Goal: Navigation & Orientation: Find specific page/section

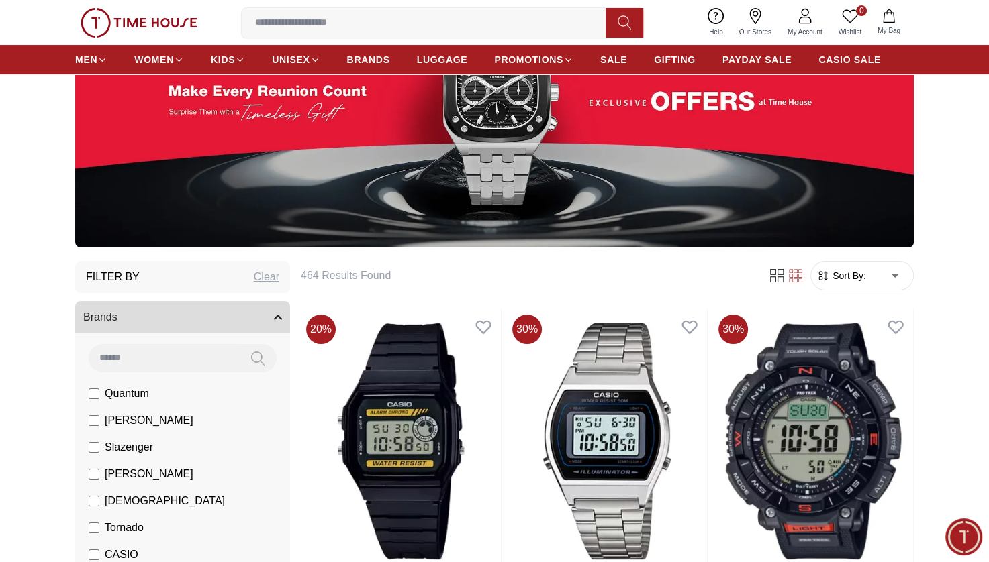
scroll to position [187, 0]
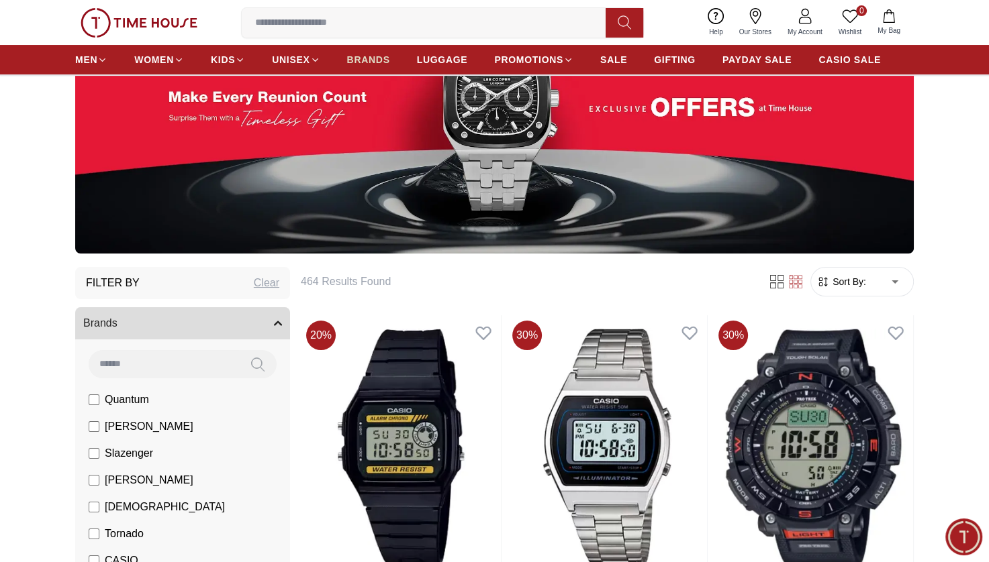
click at [354, 60] on span "BRANDS" at bounding box center [368, 59] width 43 height 13
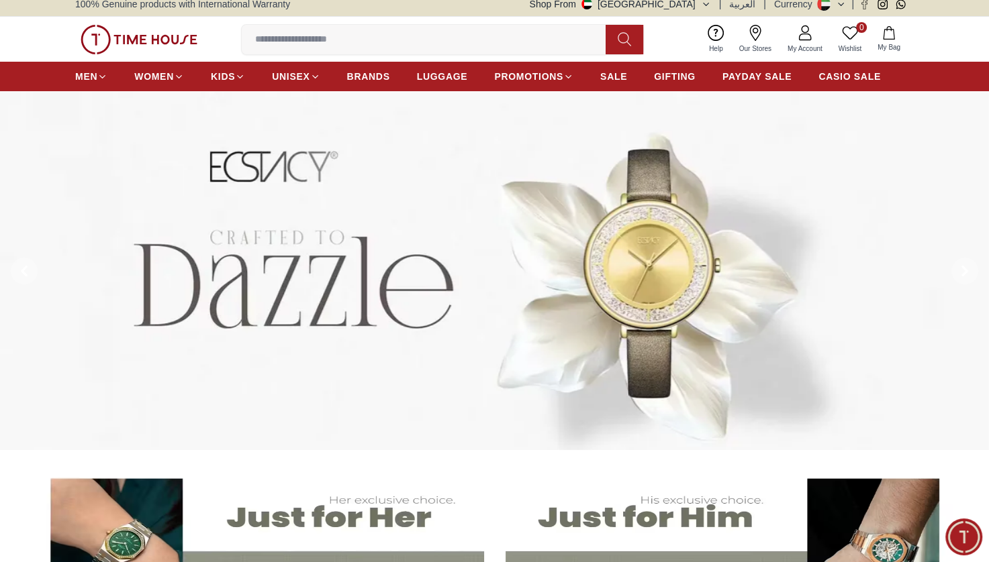
scroll to position [3, 0]
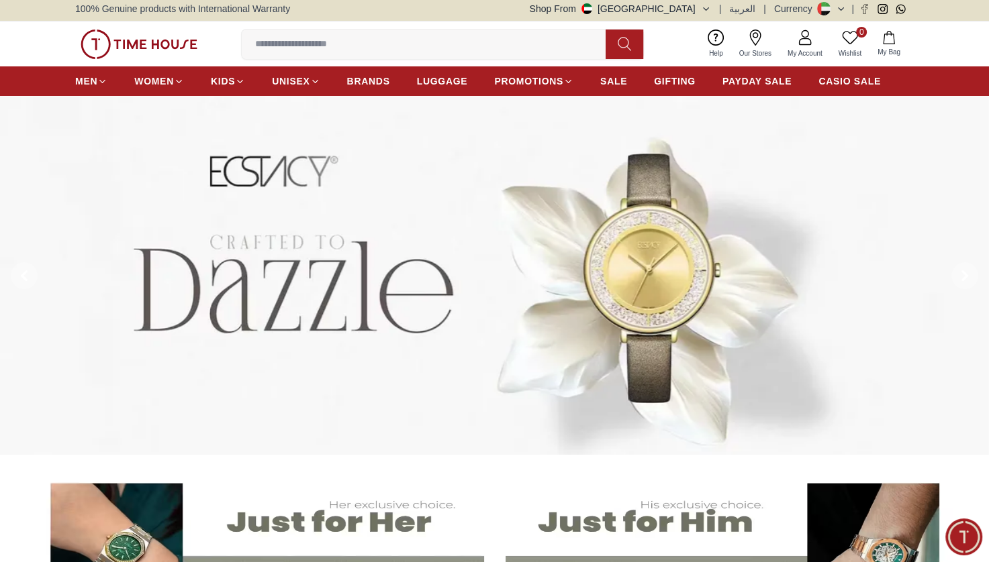
click at [115, 35] on img at bounding box center [139, 45] width 117 height 30
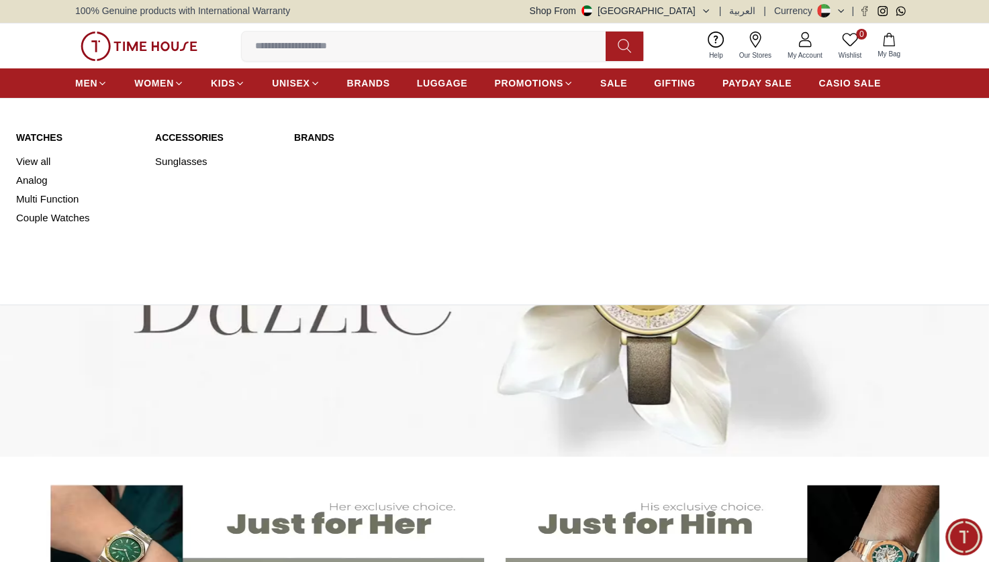
scroll to position [0, 0]
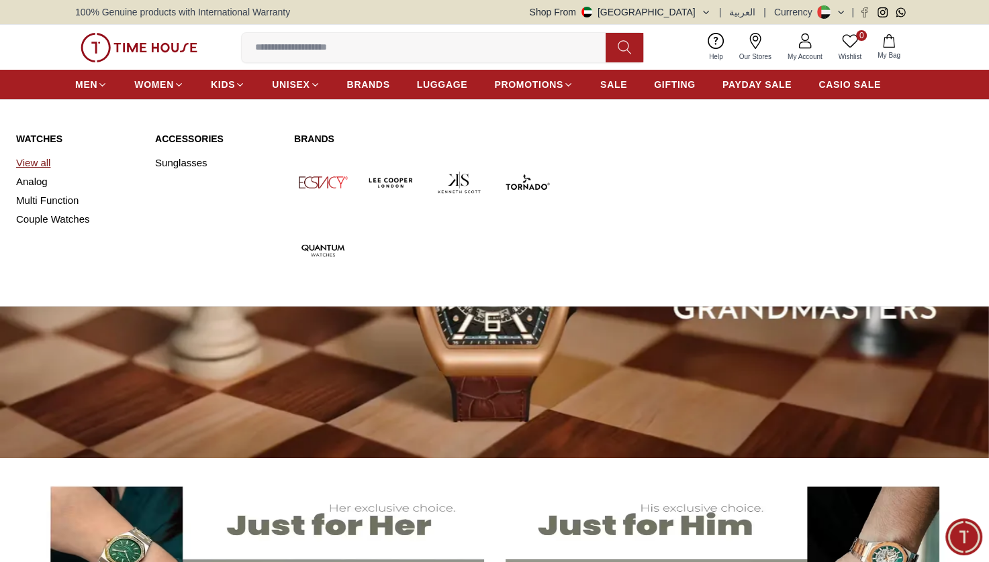
click at [37, 158] on link "View all" at bounding box center [77, 163] width 123 height 19
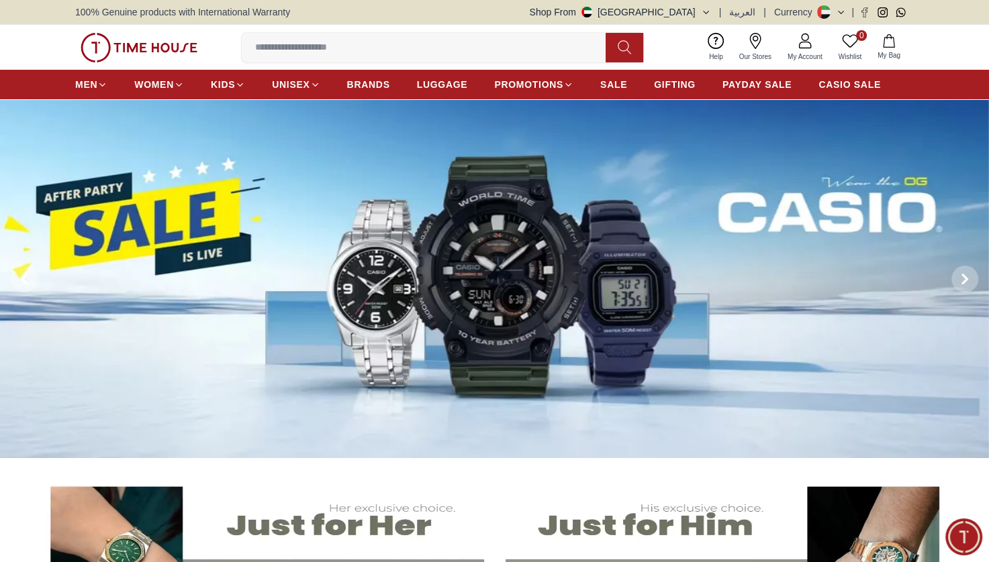
click at [726, 34] on icon at bounding box center [755, 41] width 16 height 16
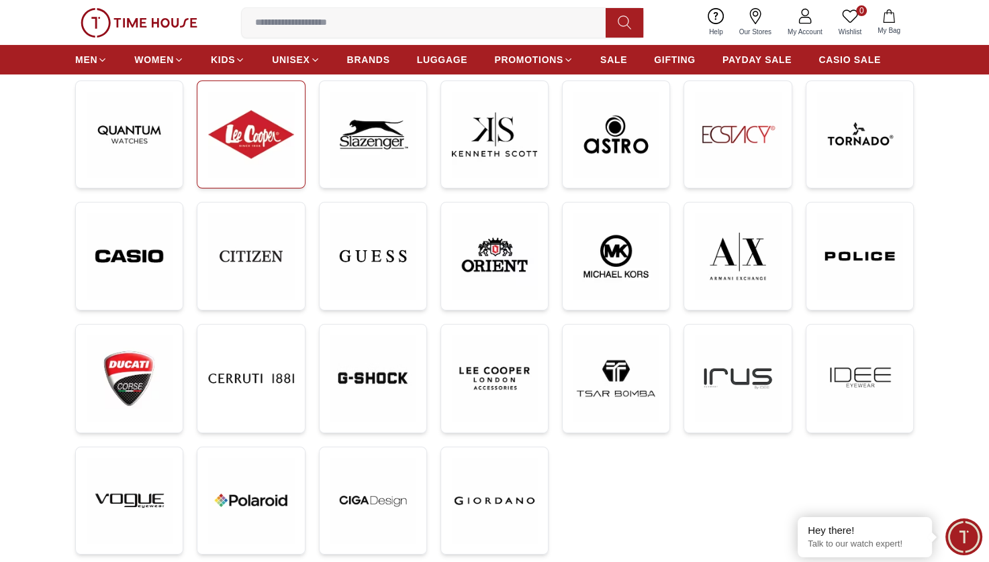
scroll to position [166, 0]
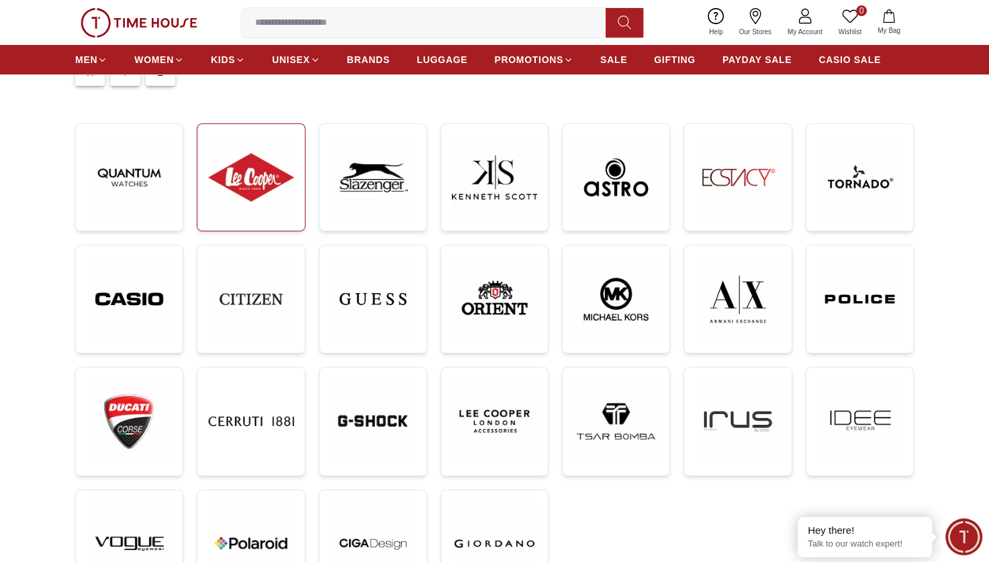
click at [305, 351] on div at bounding box center [494, 374] width 838 height 534
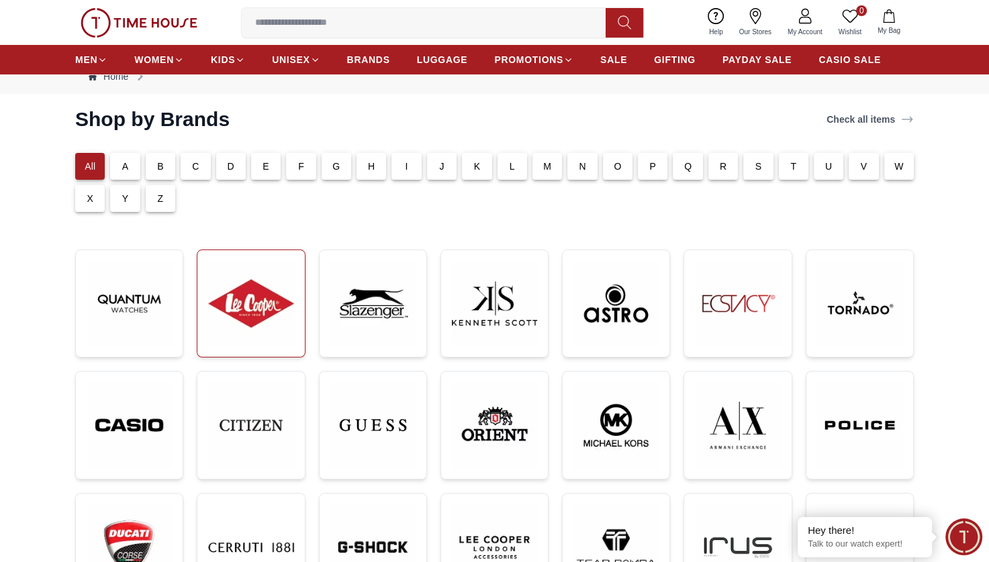
scroll to position [0, 0]
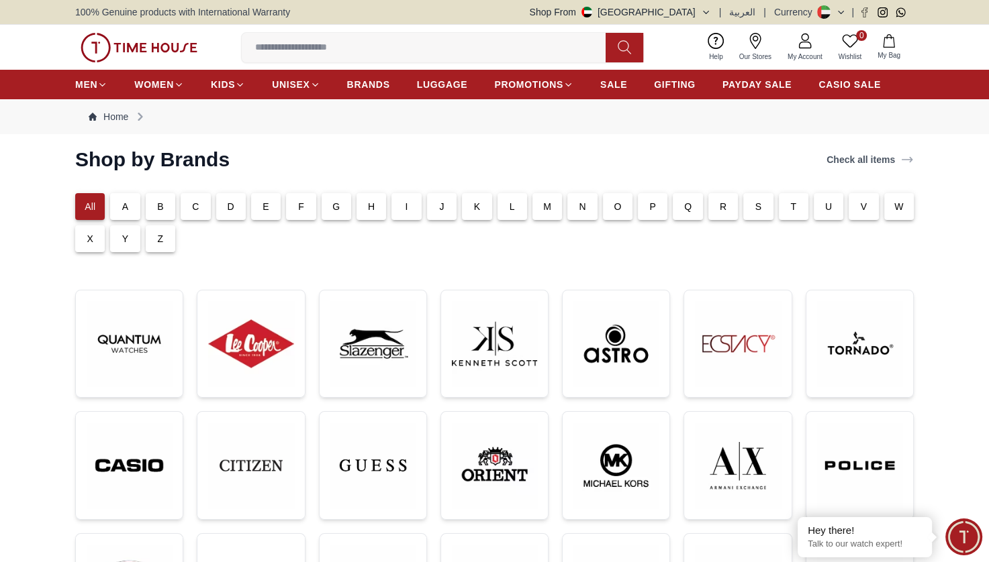
click at [803, 52] on span "My Account" at bounding box center [805, 57] width 46 height 10
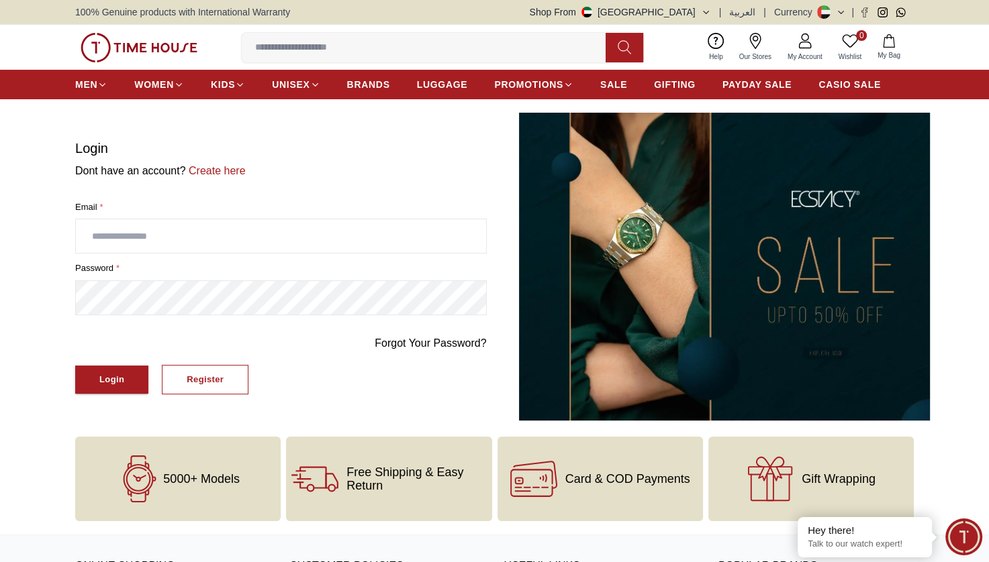
click at [962, 546] on span "Minimize live chat window" at bounding box center [963, 537] width 49 height 49
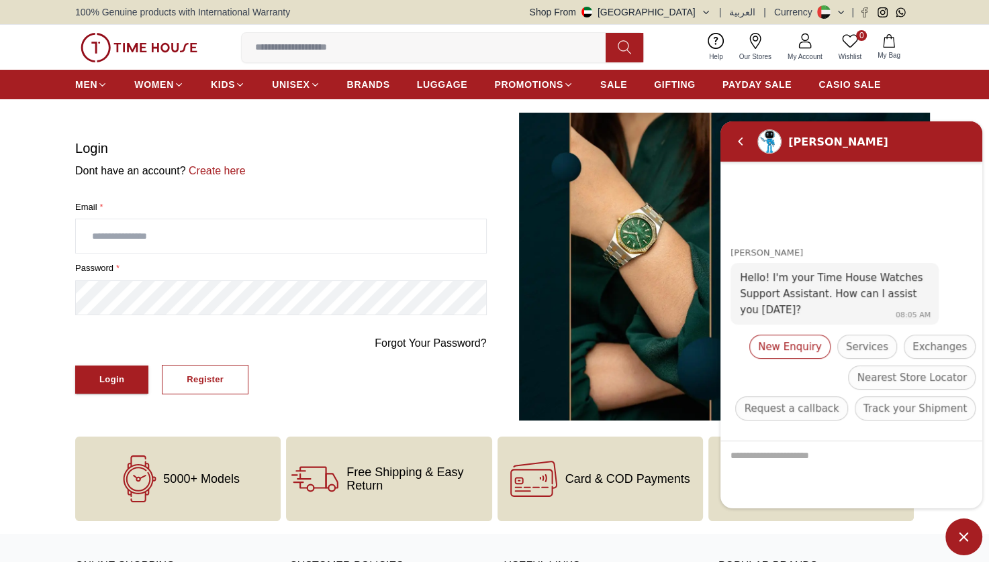
click at [805, 350] on span "New Enquiry" at bounding box center [790, 347] width 64 height 16
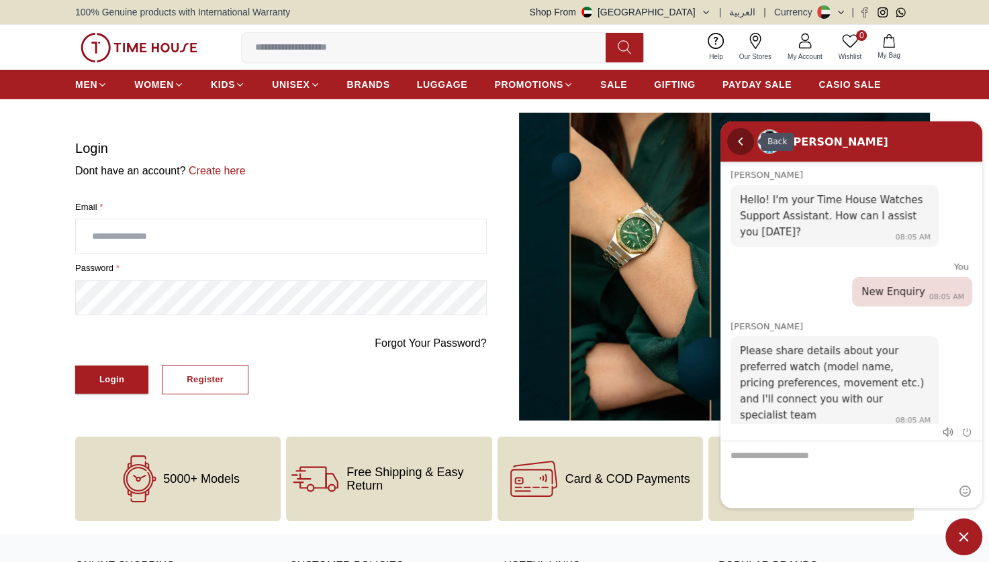
click at [736, 145] on em "Back" at bounding box center [740, 141] width 27 height 27
